Goal: Transaction & Acquisition: Download file/media

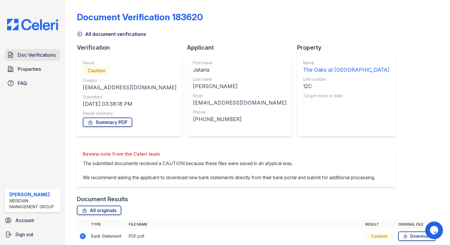
click at [47, 53] on span "Doc Verifications" at bounding box center [37, 54] width 38 height 7
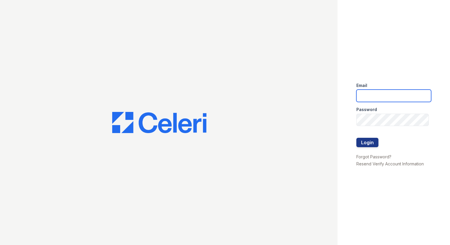
type input "[EMAIL_ADDRESS][DOMAIN_NAME]"
click at [373, 141] on button "Login" at bounding box center [367, 142] width 22 height 9
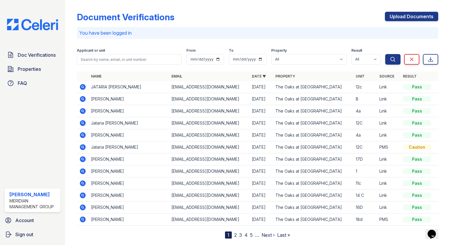
drag, startPoint x: 80, startPoint y: 96, endPoint x: 129, endPoint y: 103, distance: 49.7
click at [80, 96] on icon at bounding box center [82, 99] width 7 height 7
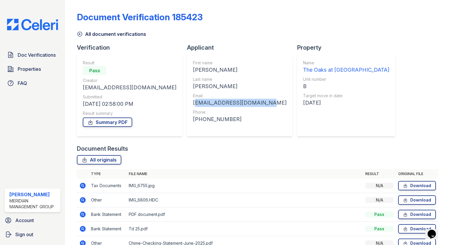
drag, startPoint x: 227, startPoint y: 105, endPoint x: 169, endPoint y: 106, distance: 58.0
click at [187, 106] on div "First name Katrina Last name Flewellyn Email katrinaham823@icloud.com Phone +16…" at bounding box center [239, 95] width 105 height 82
copy div "katrinaham823@icloud.com"
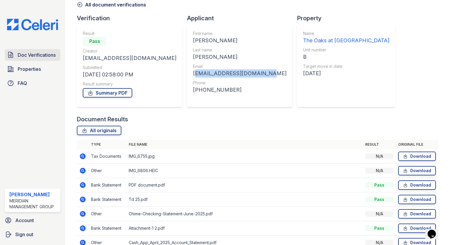
click at [30, 57] on span "Doc Verifications" at bounding box center [37, 54] width 38 height 7
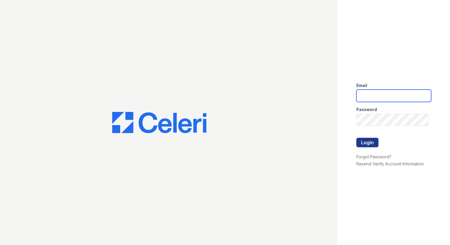
type input "[EMAIL_ADDRESS][DOMAIN_NAME]"
click at [377, 142] on button "Login" at bounding box center [367, 142] width 22 height 9
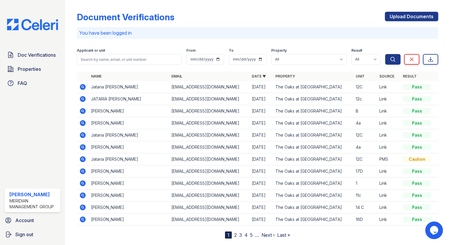
click at [82, 86] on icon at bounding box center [81, 86] width 1 height 1
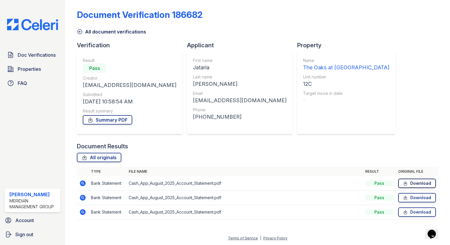
click at [403, 184] on icon at bounding box center [404, 184] width 5 height 6
